Goal: Contribute content: Add original content to the website for others to see

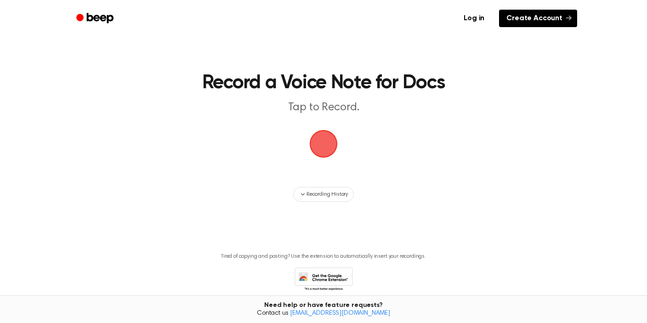
click at [541, 16] on link "Create Account" at bounding box center [538, 18] width 78 height 17
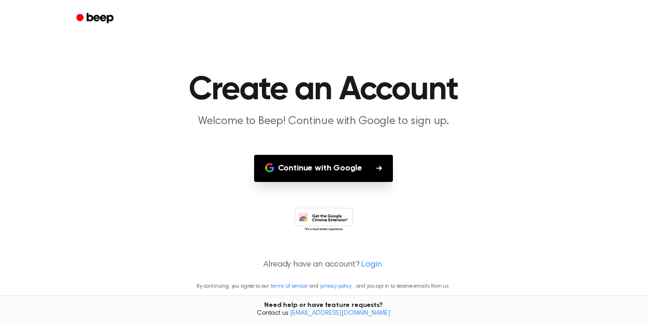
click at [349, 166] on button "Continue with Google" at bounding box center [323, 168] width 139 height 27
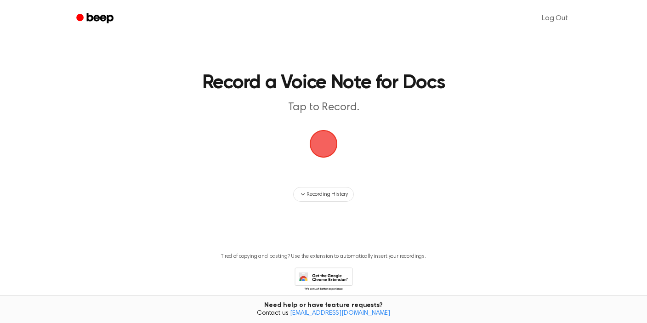
click at [327, 146] on span "button" at bounding box center [323, 144] width 34 height 34
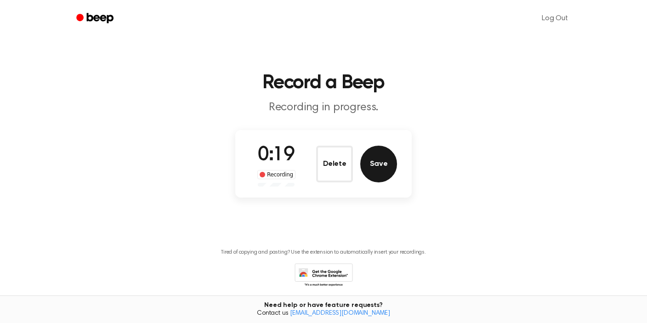
click at [385, 164] on button "Save" at bounding box center [378, 164] width 37 height 37
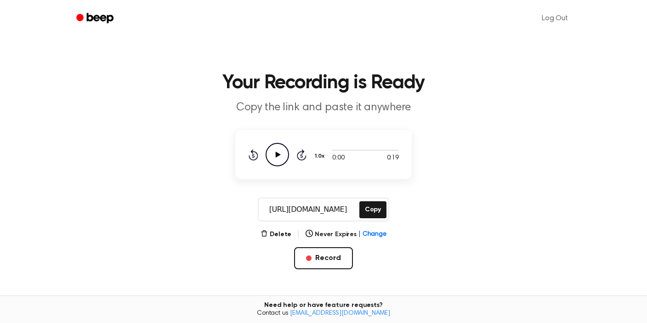
click at [279, 157] on icon "Play Audio" at bounding box center [276, 154] width 23 height 23
click at [283, 231] on button "Delete" at bounding box center [275, 235] width 31 height 10
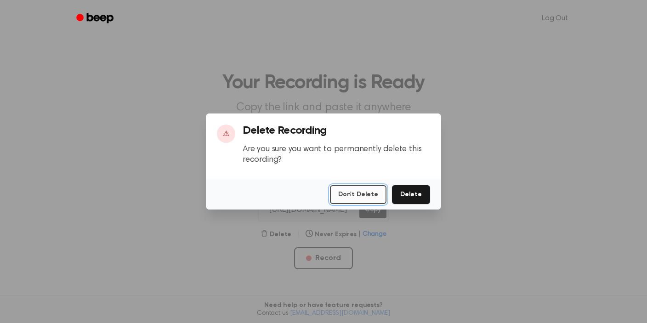
click at [376, 196] on button "Don't Delete" at bounding box center [358, 194] width 56 height 19
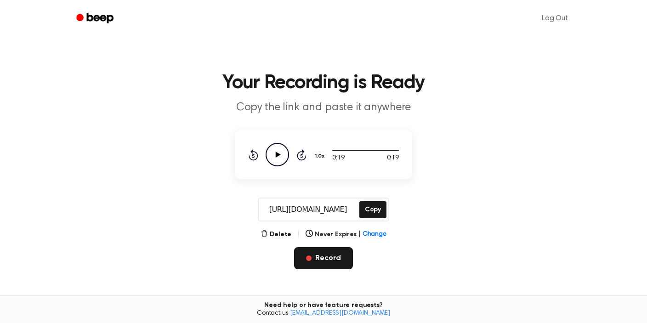
click at [325, 263] on button "Record" at bounding box center [323, 258] width 58 height 22
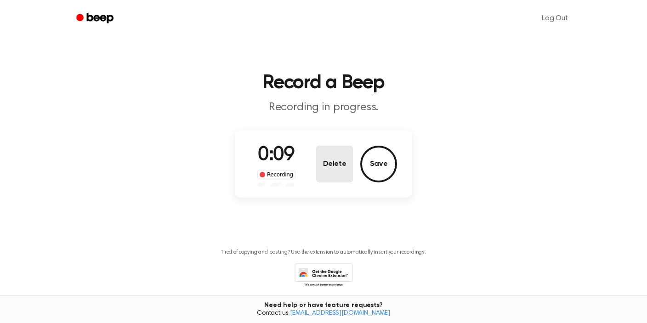
click at [338, 175] on button "Delete" at bounding box center [334, 164] width 37 height 37
